Goal: Task Accomplishment & Management: Manage account settings

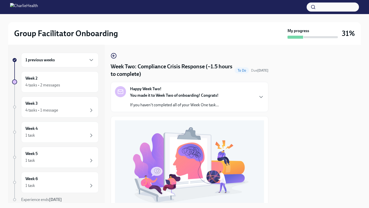
scroll to position [138, 0]
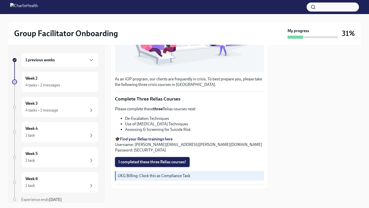
click at [165, 160] on span "I completed these three Relias courses!" at bounding box center [152, 162] width 68 height 5
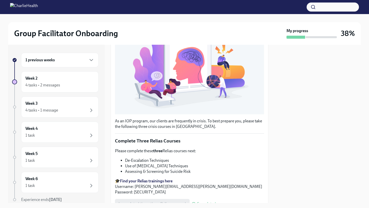
scroll to position [0, 0]
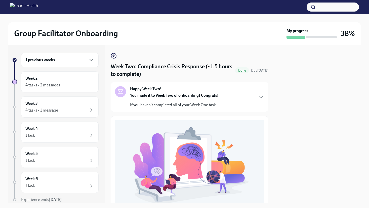
click at [252, 98] on div "Happy Week Two! You made it to Week Two of onboarding! Congrats! If you haven't…" at bounding box center [189, 97] width 149 height 22
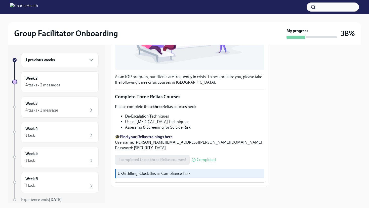
scroll to position [300, 0]
click at [54, 80] on div "Week 2 4 tasks • 2 messages" at bounding box center [59, 82] width 69 height 13
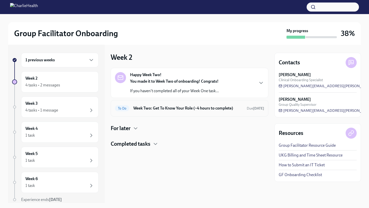
click at [189, 111] on div "To Do Week Two: Get To Know Your Role (~4 hours to complete) Due [DATE]" at bounding box center [189, 108] width 149 height 8
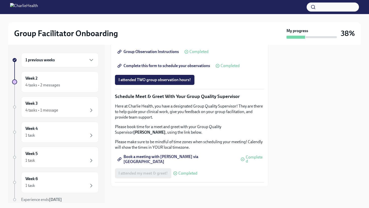
scroll to position [400, 0]
click at [57, 108] on div "4 tasks • 1 message" at bounding box center [41, 111] width 33 height 6
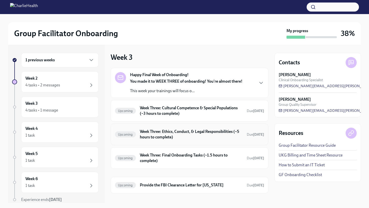
scroll to position [7, 0]
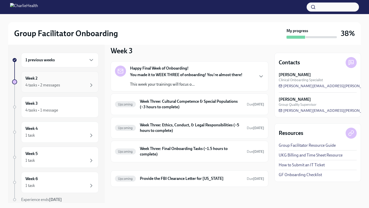
click at [66, 83] on div "4 tasks • 2 messages" at bounding box center [59, 85] width 69 height 6
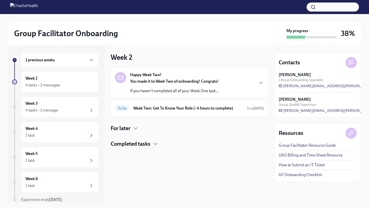
click at [235, 140] on div "Completed tasks" at bounding box center [190, 144] width 158 height 8
